Goal: Information Seeking & Learning: Learn about a topic

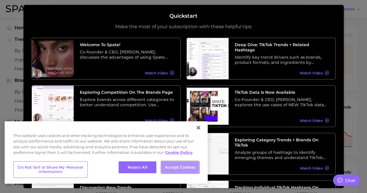
click at [187, 167] on button "Accept Cookies" at bounding box center [180, 167] width 38 height 12
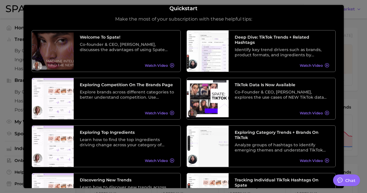
scroll to position [104, 0]
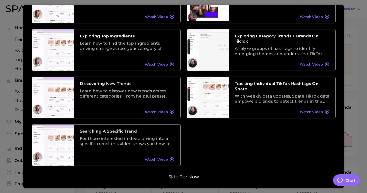
click at [189, 178] on button "Skip for now" at bounding box center [184, 177] width 34 height 6
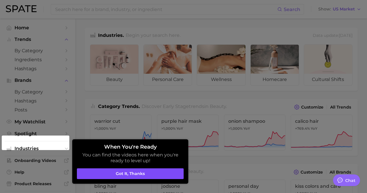
click at [174, 177] on button "Got it, thanks" at bounding box center [130, 173] width 107 height 11
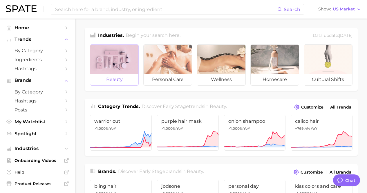
click at [127, 81] on span "beauty" at bounding box center [114, 80] width 48 height 12
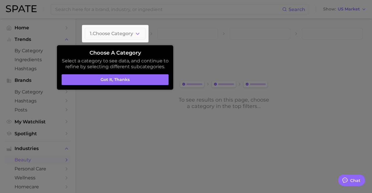
click at [127, 81] on button "Got it, thanks" at bounding box center [115, 79] width 107 height 11
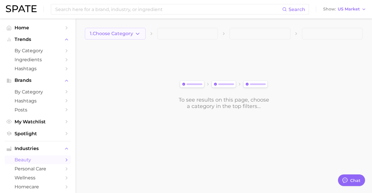
click at [122, 35] on span "1. Choose Category" at bounding box center [111, 33] width 43 height 5
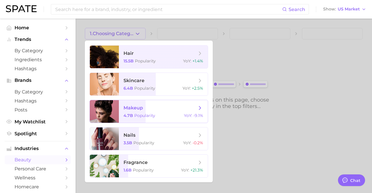
click at [151, 108] on span "makeup" at bounding box center [159, 108] width 73 height 6
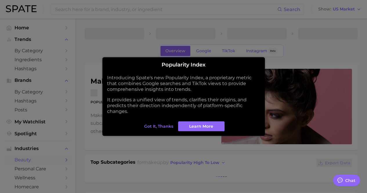
type textarea "x"
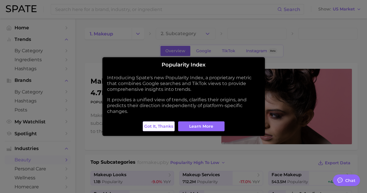
click at [167, 125] on span "Got it, thanks" at bounding box center [158, 126] width 29 height 5
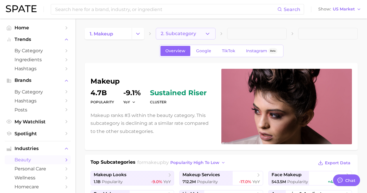
click at [199, 33] on button "2. Subcategory" at bounding box center [185, 34] width 59 height 12
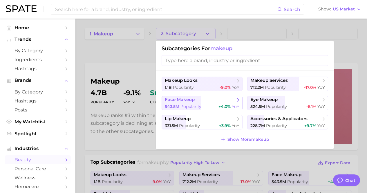
click at [209, 100] on span "face makeup" at bounding box center [200, 100] width 71 height 6
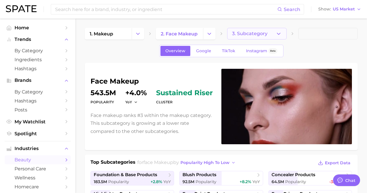
click at [248, 35] on span "3. Subcategory" at bounding box center [249, 33] width 35 height 5
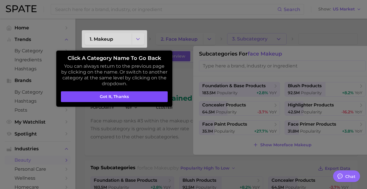
click at [161, 96] on button "Got it, thanks" at bounding box center [114, 96] width 107 height 11
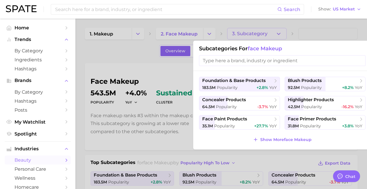
click at [187, 64] on div at bounding box center [183, 94] width 367 height 189
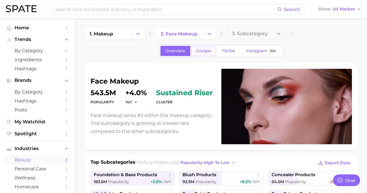
click at [200, 50] on span "Google" at bounding box center [203, 50] width 15 height 5
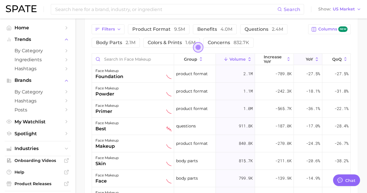
click at [314, 59] on icon at bounding box center [316, 59] width 5 height 5
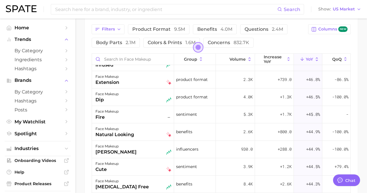
scroll to position [2061, 0]
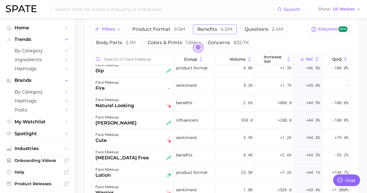
click at [199, 26] on span "benefits 4.0m" at bounding box center [214, 29] width 35 height 6
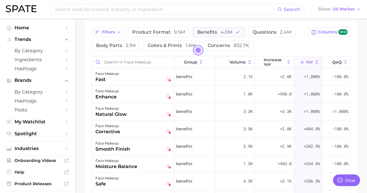
scroll to position [319, 0]
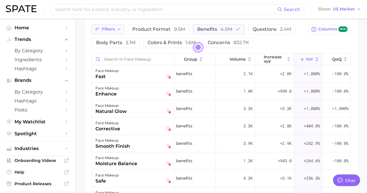
click at [113, 31] on span "Filters" at bounding box center [108, 29] width 13 height 5
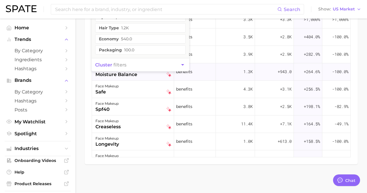
scroll to position [350, 0]
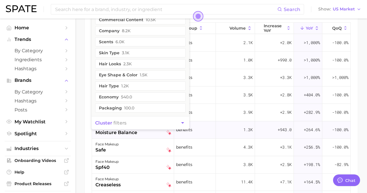
click at [175, 121] on button "cluster filters" at bounding box center [141, 122] width 98 height 13
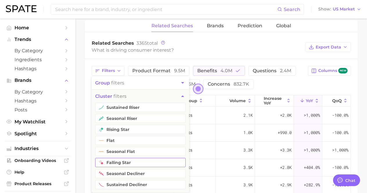
scroll to position [263, 0]
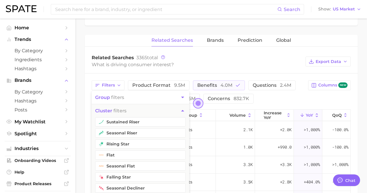
click at [270, 99] on div "Filters group filters cluster filters sustained riser seasonal riser rising sta…" at bounding box center [198, 91] width 213 height 23
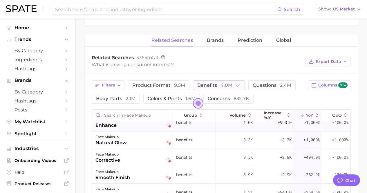
scroll to position [29, 0]
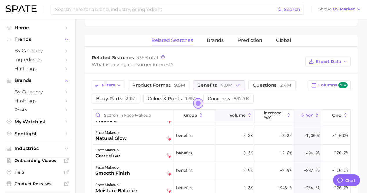
click at [249, 114] on icon at bounding box center [250, 114] width 2 height 3
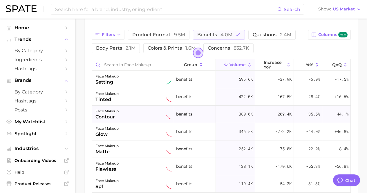
scroll to position [321, 0]
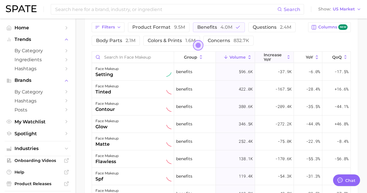
click at [267, 57] on span "increase YoY" at bounding box center [274, 57] width 21 height 9
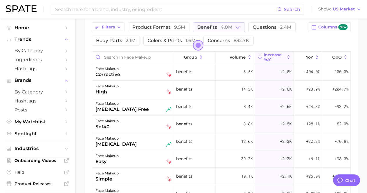
scroll to position [178, 0]
